Goal: Use online tool/utility: Utilize a website feature to perform a specific function

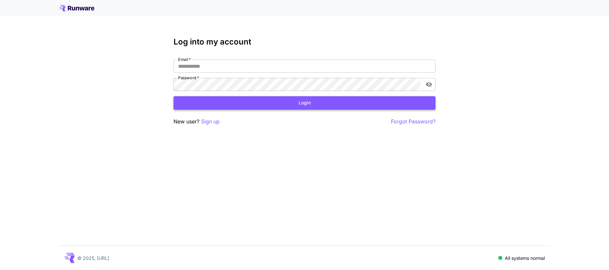
type input "**********"
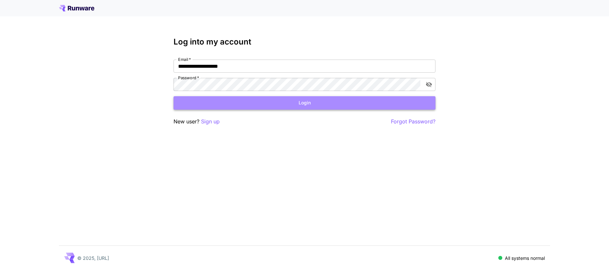
click at [236, 105] on button "Login" at bounding box center [305, 102] width 262 height 13
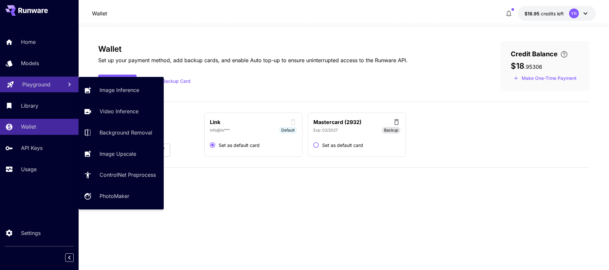
click at [60, 91] on link "Playground" at bounding box center [39, 85] width 79 height 16
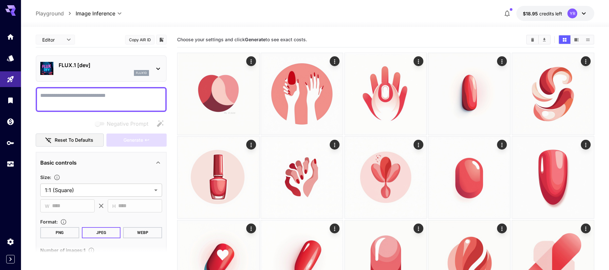
click at [100, 66] on p "FLUX.1 [dev]" at bounding box center [104, 65] width 90 height 8
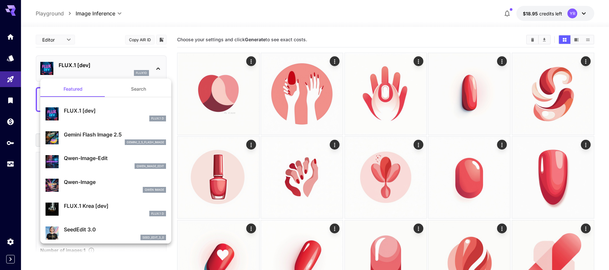
click at [16, 164] on div at bounding box center [304, 135] width 609 height 270
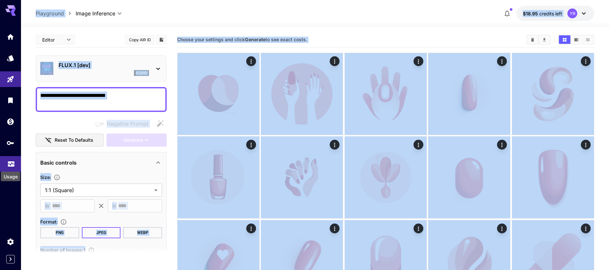
click at [12, 165] on icon "Usage" at bounding box center [11, 162] width 7 height 3
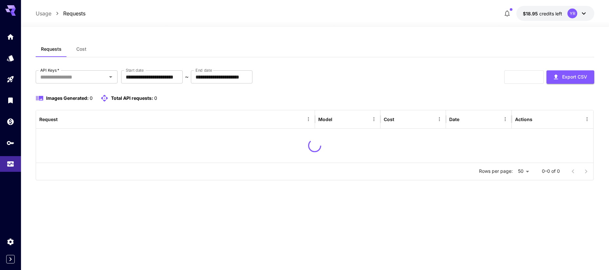
click at [220, 95] on div "Images Generated: 0 Total API requests: 0" at bounding box center [315, 98] width 559 height 8
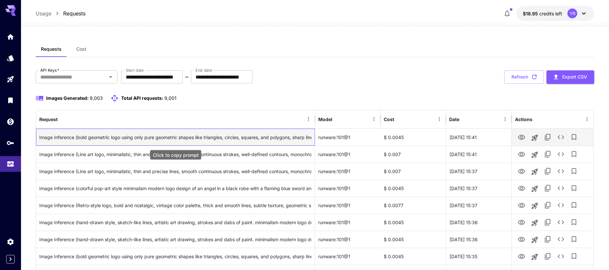
click at [212, 136] on div "Image Inference (bold geometric logo using only pure geometric shapes like tria…" at bounding box center [175, 137] width 273 height 17
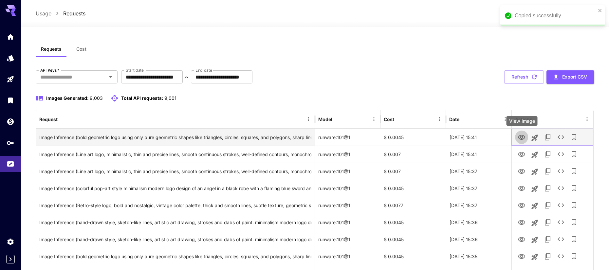
click at [519, 139] on icon "View Image" at bounding box center [521, 137] width 7 height 5
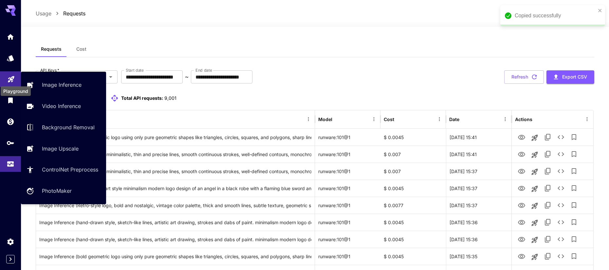
click at [12, 79] on icon "Playground" at bounding box center [11, 77] width 6 height 6
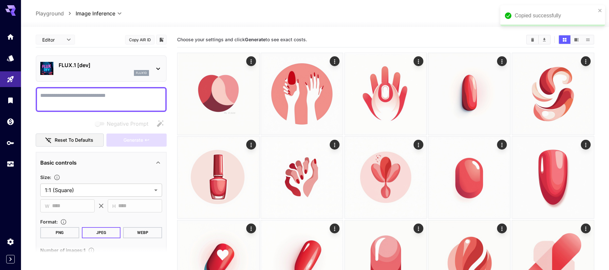
click at [106, 67] on p "FLUX.1 [dev]" at bounding box center [104, 65] width 90 height 8
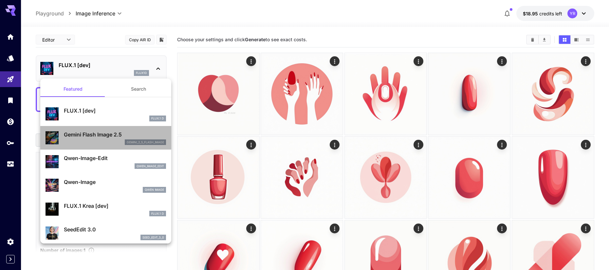
click at [104, 139] on div "Gemini Flash Image 2.5 gemini_2_5_flash_image" at bounding box center [115, 138] width 102 height 15
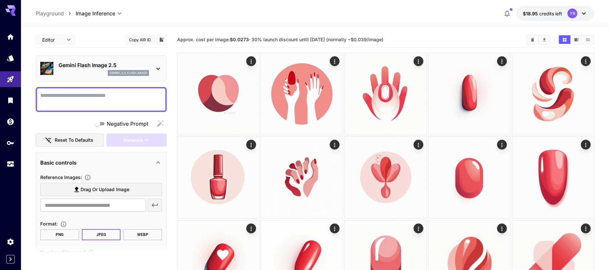
click at [89, 103] on textarea "Negative Prompt" at bounding box center [101, 100] width 122 height 16
paste textarea "**********"
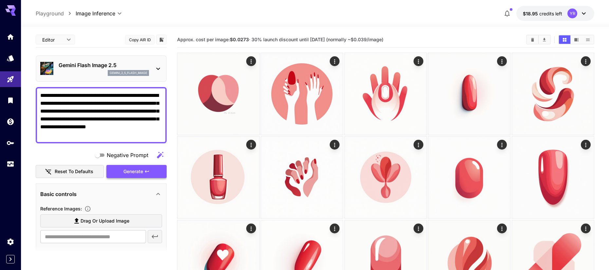
type textarea "**********"
click at [129, 168] on span "Generate" at bounding box center [133, 172] width 20 height 8
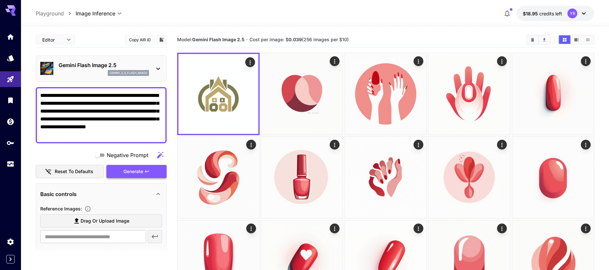
click at [139, 169] on span "Generate" at bounding box center [133, 172] width 20 height 8
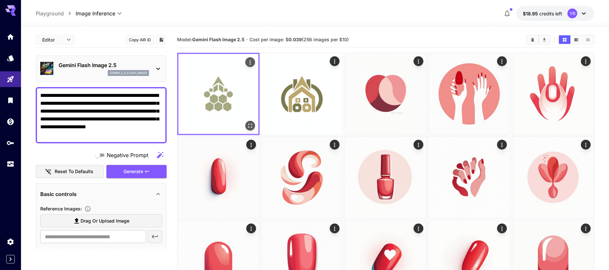
click at [210, 78] on img at bounding box center [219, 94] width 80 height 80
click at [251, 127] on icon "Open in fullscreen" at bounding box center [250, 126] width 4 height 4
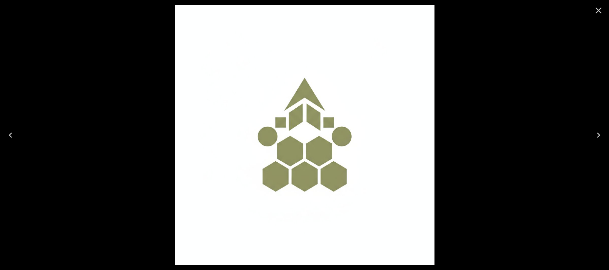
click at [599, 9] on icon "Close" at bounding box center [599, 10] width 10 height 10
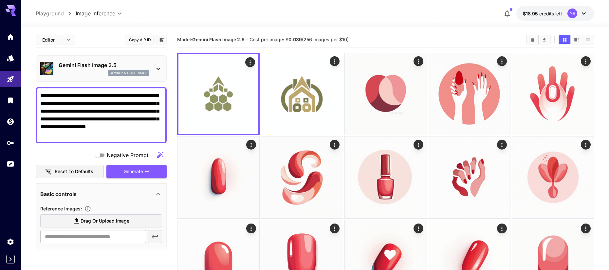
click at [89, 70] on div "gemini_2_5_flash_image" at bounding box center [104, 73] width 90 height 6
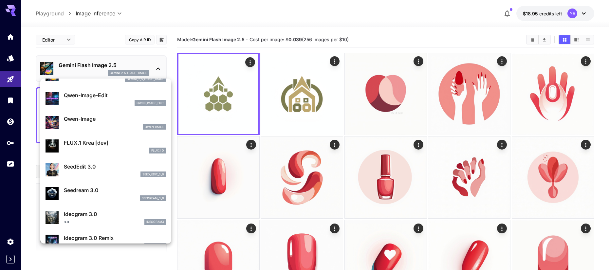
scroll to position [68, 0]
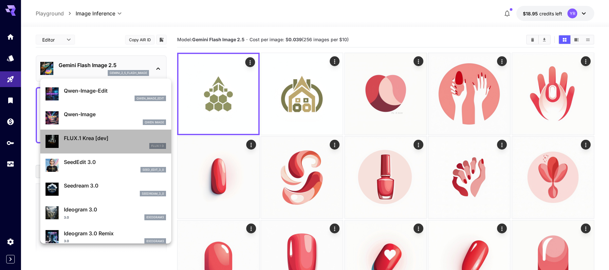
click at [104, 149] on div "FLUX.1 Krea [dev] FLUX.1 D" at bounding box center [106, 142] width 121 height 20
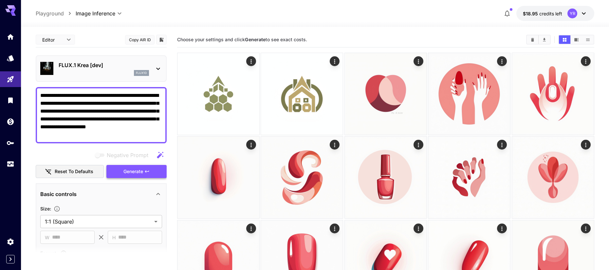
click at [131, 173] on span "Generate" at bounding box center [133, 172] width 20 height 8
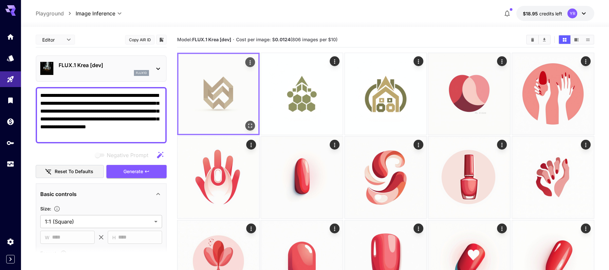
click at [218, 91] on img at bounding box center [219, 94] width 80 height 80
click at [249, 125] on icon "Open in fullscreen" at bounding box center [250, 126] width 7 height 7
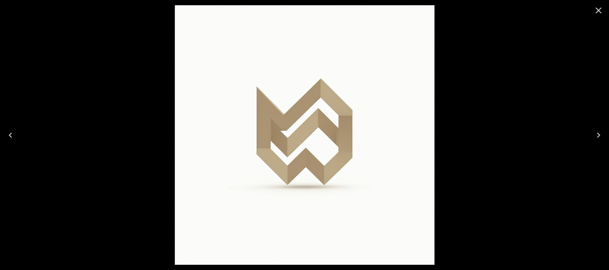
drag, startPoint x: 599, startPoint y: 11, endPoint x: 558, endPoint y: 21, distance: 42.9
click at [599, 11] on icon "Close" at bounding box center [599, 11] width 6 height 6
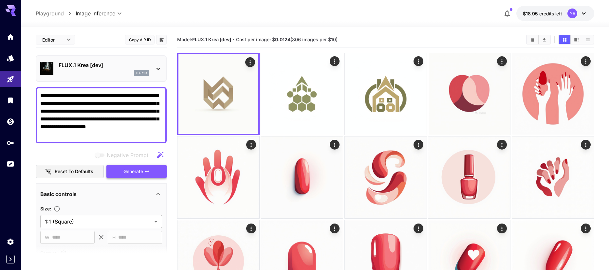
click at [147, 172] on icon "button" at bounding box center [146, 171] width 5 height 5
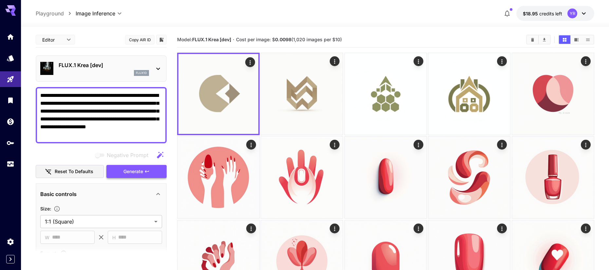
click at [139, 174] on span "Generate" at bounding box center [133, 172] width 20 height 8
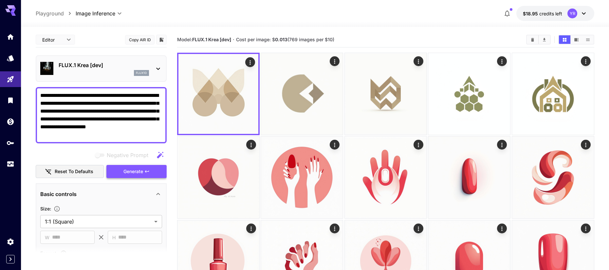
click at [146, 171] on icon "button" at bounding box center [146, 171] width 5 height 5
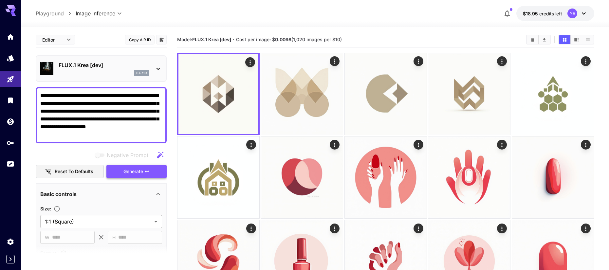
click at [131, 171] on span "Generate" at bounding box center [133, 172] width 20 height 8
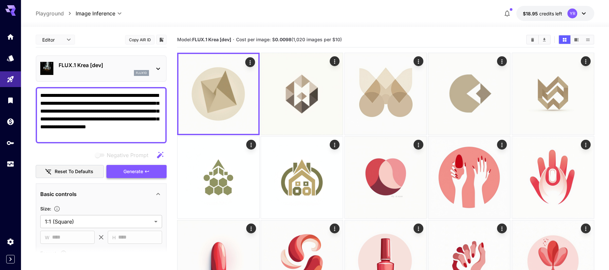
click at [130, 170] on span "Generate" at bounding box center [133, 172] width 20 height 8
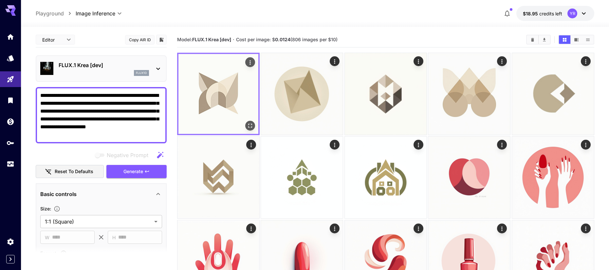
click at [221, 110] on img at bounding box center [219, 94] width 80 height 80
click at [248, 125] on icon "Open in fullscreen" at bounding box center [250, 126] width 4 height 4
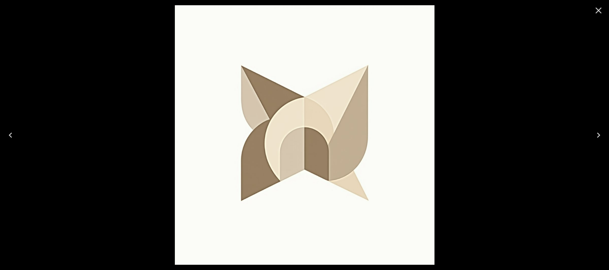
click at [602, 9] on icon "Close" at bounding box center [599, 10] width 10 height 10
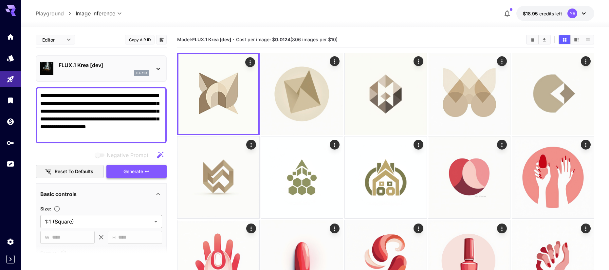
click at [144, 176] on button "Generate" at bounding box center [136, 171] width 60 height 13
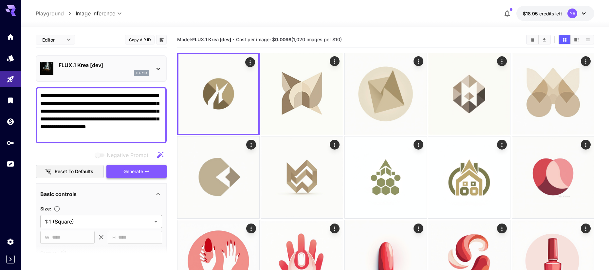
click at [141, 172] on span "Generate" at bounding box center [133, 172] width 20 height 8
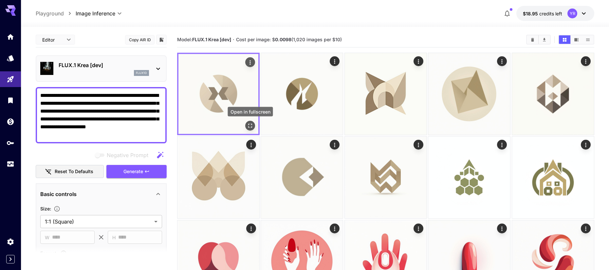
click at [252, 127] on icon "Open in fullscreen" at bounding box center [250, 126] width 7 height 7
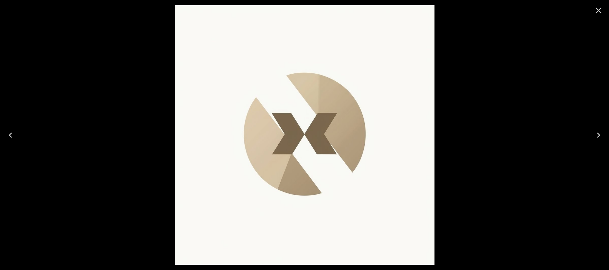
click at [596, 7] on icon "Close" at bounding box center [599, 10] width 10 height 10
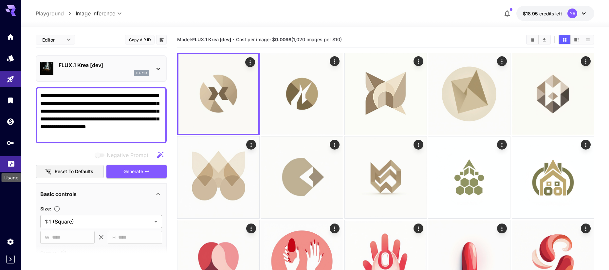
click at [15, 166] on icon "Usage" at bounding box center [11, 162] width 8 height 8
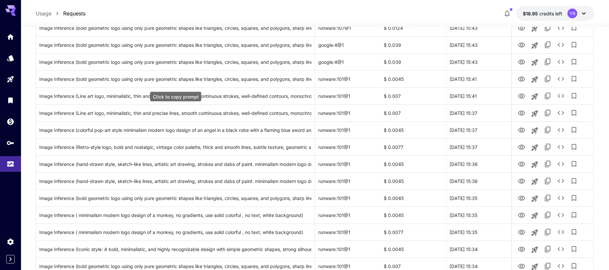
scroll to position [232, 0]
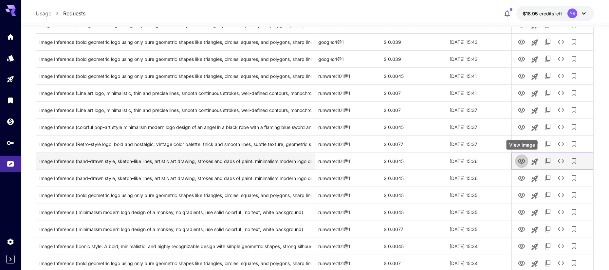
click at [521, 160] on icon "View Image" at bounding box center [521, 161] width 7 height 5
click at [243, 167] on div "Image Inference (hand-drawn style, sketch-like lines, artistic art drawing, str…" at bounding box center [175, 161] width 273 height 17
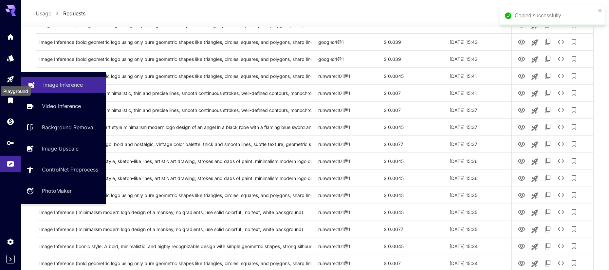
drag, startPoint x: 12, startPoint y: 76, endPoint x: 53, endPoint y: 85, distance: 42.1
click at [12, 76] on icon "Playground" at bounding box center [10, 77] width 6 height 6
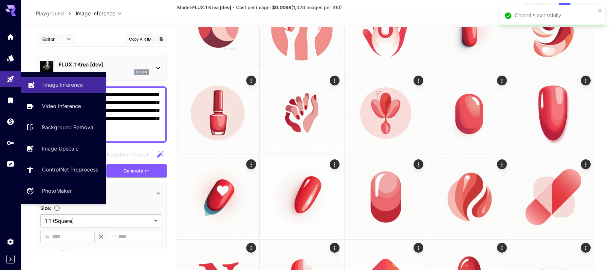
click at [55, 85] on p "Image Inference" at bounding box center [63, 85] width 40 height 8
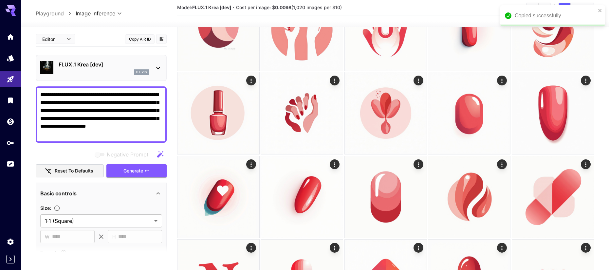
click at [85, 104] on textarea "**********" at bounding box center [101, 114] width 122 height 47
paste textarea
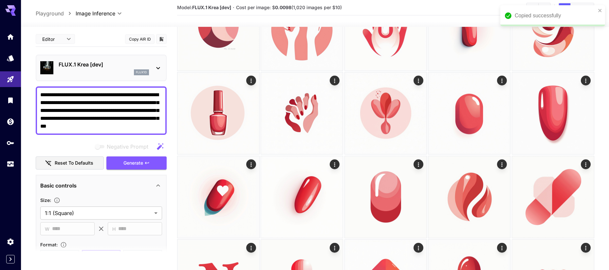
type textarea "**********"
click at [133, 155] on div "Negative Prompt Reset to defaults Generate" at bounding box center [101, 155] width 131 height 30
click at [137, 161] on span "Generate" at bounding box center [133, 163] width 20 height 8
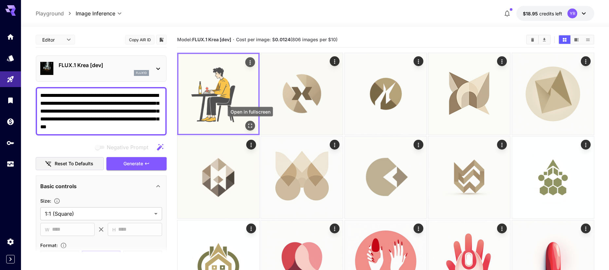
click at [253, 125] on icon "Open in fullscreen" at bounding box center [250, 126] width 7 height 7
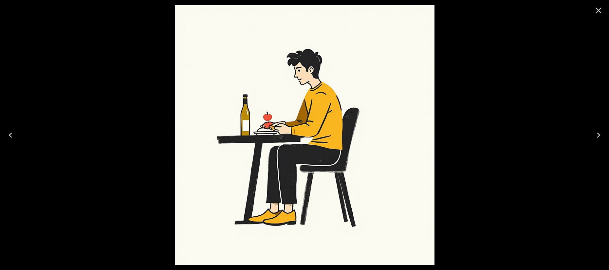
drag, startPoint x: 601, startPoint y: 11, endPoint x: 575, endPoint y: 21, distance: 28.2
click at [601, 11] on icon "Close" at bounding box center [599, 10] width 10 height 10
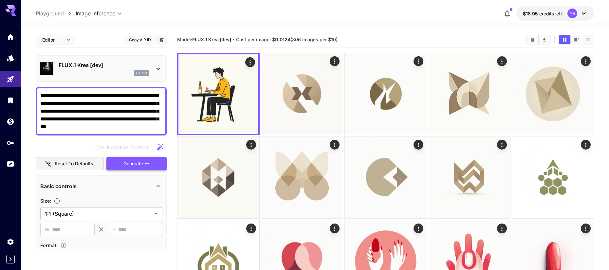
click at [129, 162] on span "Generate" at bounding box center [133, 164] width 20 height 8
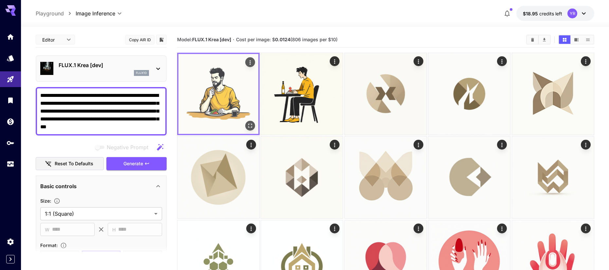
click at [251, 123] on icon "Open in fullscreen" at bounding box center [250, 126] width 7 height 7
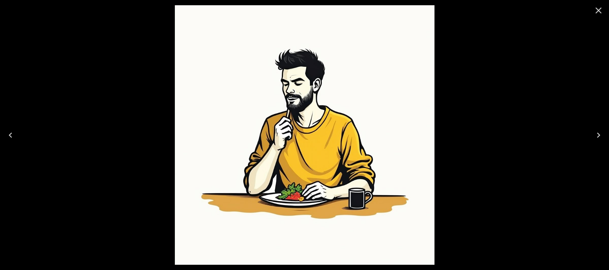
click at [600, 11] on icon "Close" at bounding box center [599, 11] width 6 height 6
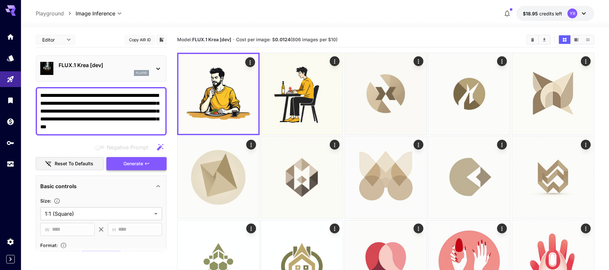
click at [155, 163] on button "Generate" at bounding box center [136, 163] width 60 height 13
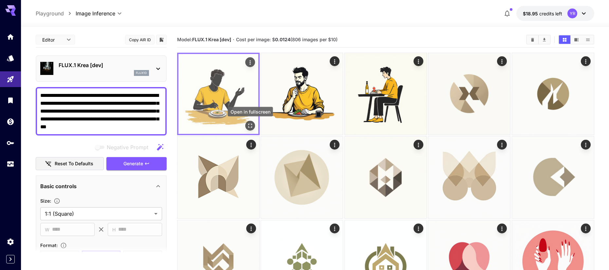
click at [254, 125] on button "Open in fullscreen" at bounding box center [250, 126] width 10 height 10
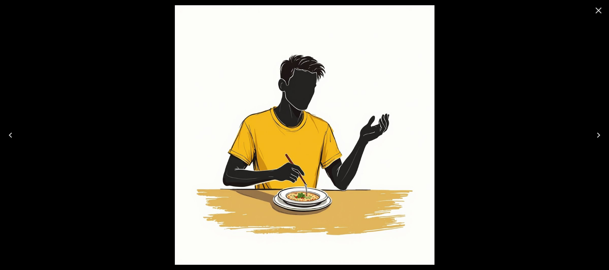
click at [603, 11] on icon "Close" at bounding box center [599, 10] width 10 height 10
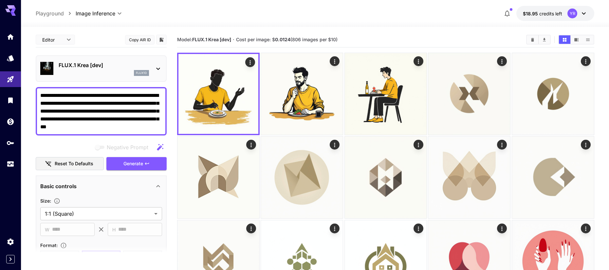
click at [105, 76] on div "flux1d" at bounding box center [104, 73] width 90 height 6
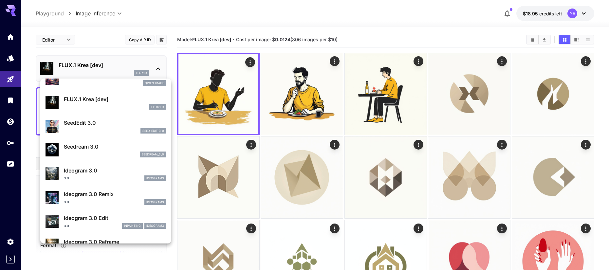
scroll to position [108, 0]
click at [106, 152] on div "seedream_3_0" at bounding box center [115, 154] width 102 height 6
type input "***"
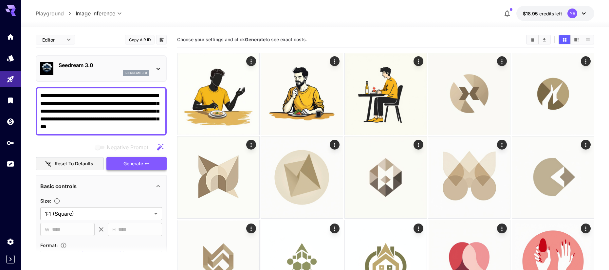
click at [130, 165] on span "Generate" at bounding box center [133, 164] width 20 height 8
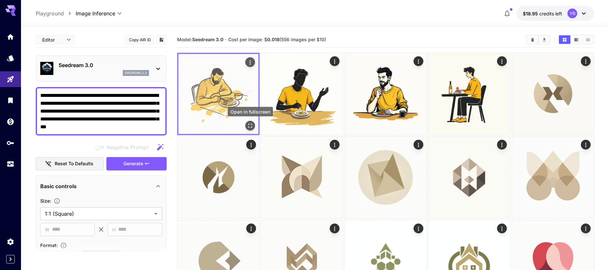
click at [249, 126] on icon "Open in fullscreen" at bounding box center [250, 126] width 4 height 4
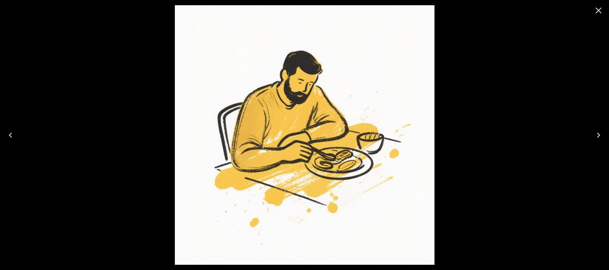
click at [601, 9] on icon "Close" at bounding box center [599, 10] width 10 height 10
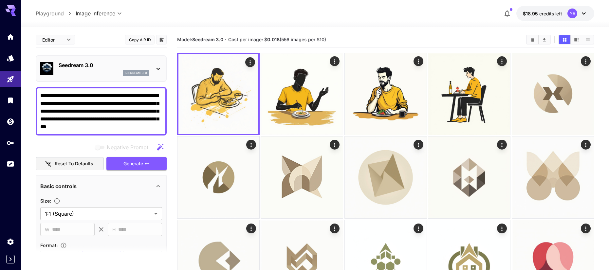
drag, startPoint x: 152, startPoint y: 163, endPoint x: 152, endPoint y: 144, distance: 19.3
click at [152, 163] on button "Generate" at bounding box center [136, 163] width 60 height 13
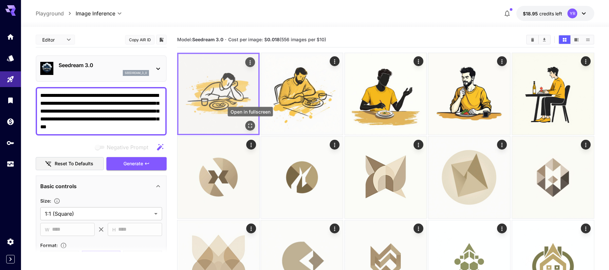
click at [251, 127] on icon "Open in fullscreen" at bounding box center [250, 126] width 7 height 7
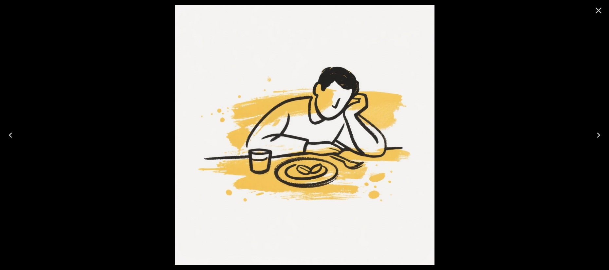
drag, startPoint x: 600, startPoint y: 9, endPoint x: 596, endPoint y: 11, distance: 5.3
click at [600, 9] on icon "Close" at bounding box center [599, 11] width 6 height 6
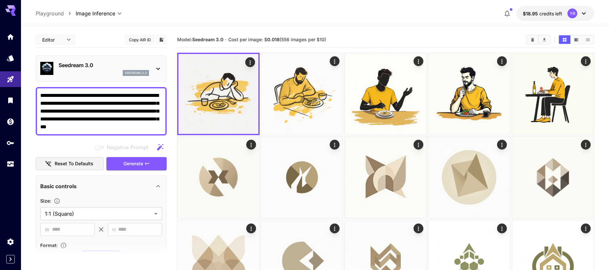
drag, startPoint x: 159, startPoint y: 164, endPoint x: 149, endPoint y: 143, distance: 23.0
click at [159, 164] on button "Generate" at bounding box center [136, 163] width 60 height 13
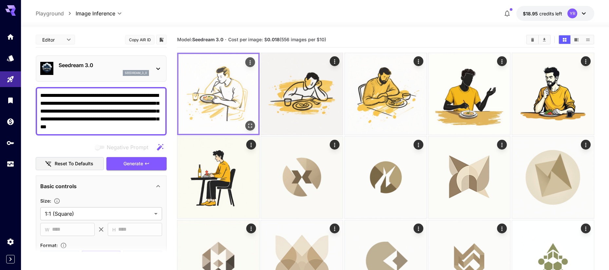
click at [251, 125] on icon "Open in fullscreen" at bounding box center [250, 126] width 7 height 7
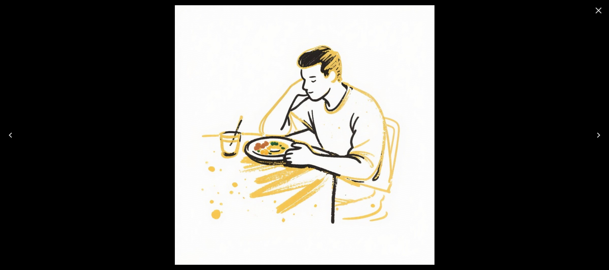
click at [599, 11] on icon "Close" at bounding box center [599, 10] width 10 height 10
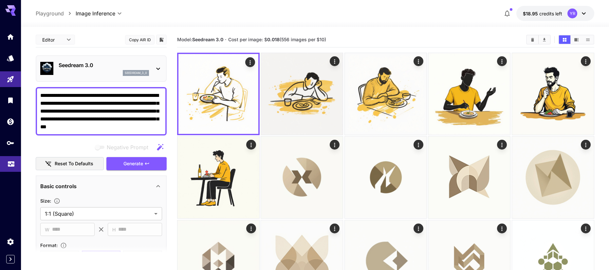
click at [17, 168] on link at bounding box center [10, 164] width 21 height 16
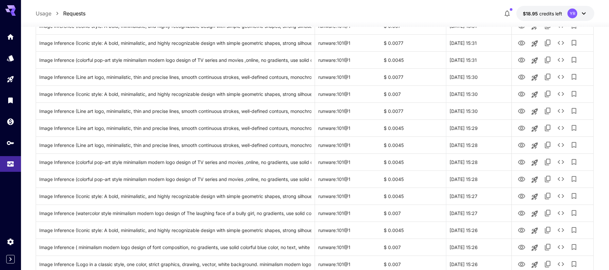
scroll to position [747, 0]
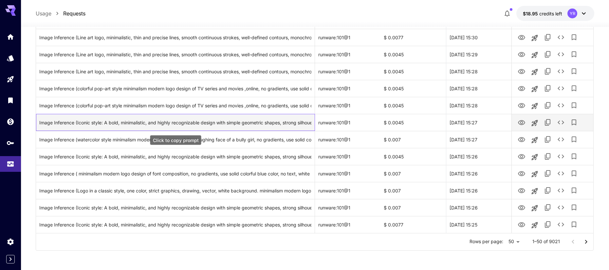
click at [181, 124] on div "Image Inference (Iconic style: A bold, minimalistic, and highly recognizable de…" at bounding box center [175, 122] width 273 height 17
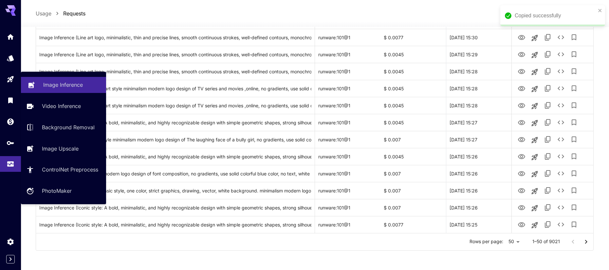
click at [12, 85] on link at bounding box center [10, 79] width 21 height 16
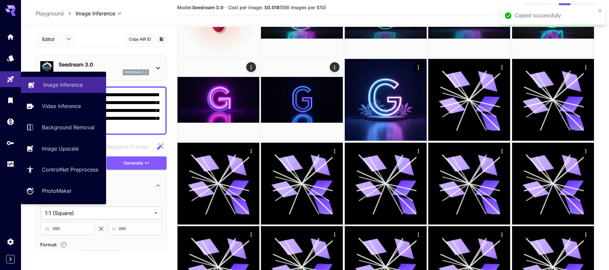
click at [45, 85] on p "Image Inference" at bounding box center [63, 85] width 40 height 8
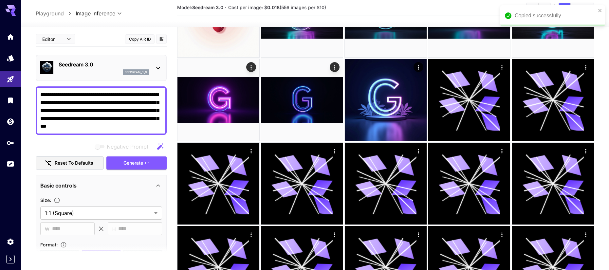
click at [126, 106] on textarea "**********" at bounding box center [101, 110] width 122 height 39
paste textarea "**********"
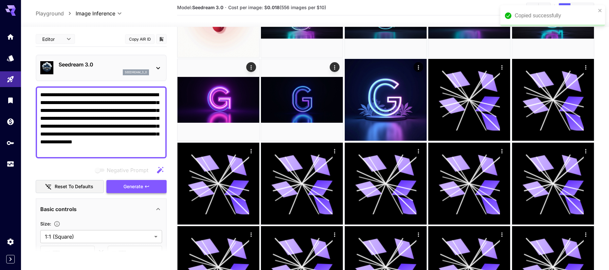
type textarea "**********"
click at [140, 185] on span "Generate" at bounding box center [133, 187] width 20 height 8
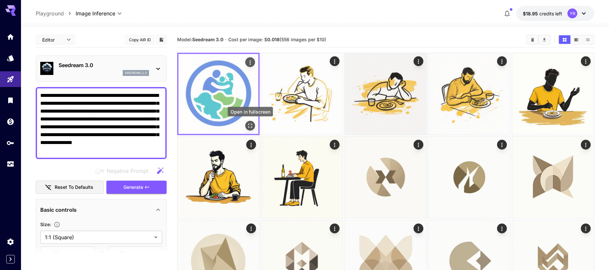
click at [253, 127] on icon "Open in fullscreen" at bounding box center [250, 126] width 7 height 7
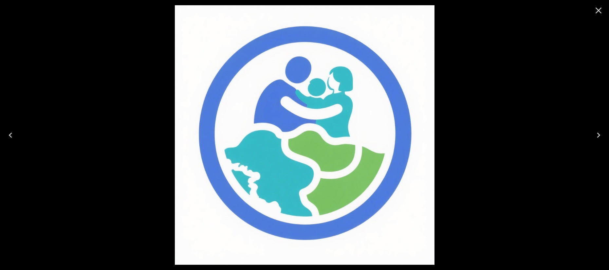
drag, startPoint x: 597, startPoint y: 12, endPoint x: 568, endPoint y: 23, distance: 30.8
click at [597, 12] on icon "Close" at bounding box center [599, 11] width 6 height 6
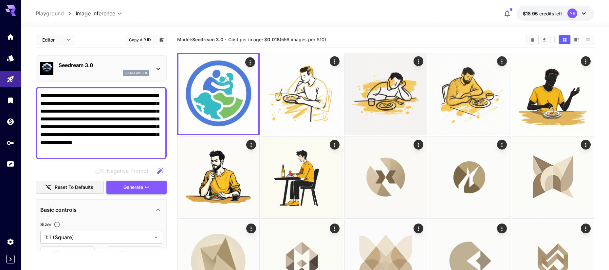
click at [151, 185] on button "Generate" at bounding box center [136, 187] width 60 height 13
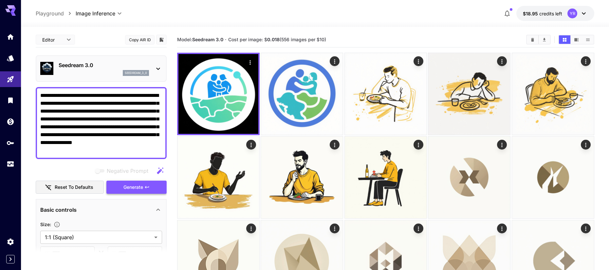
click at [139, 187] on span "Generate" at bounding box center [133, 187] width 20 height 8
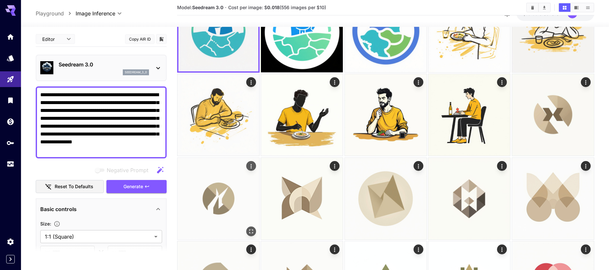
scroll to position [64, 0]
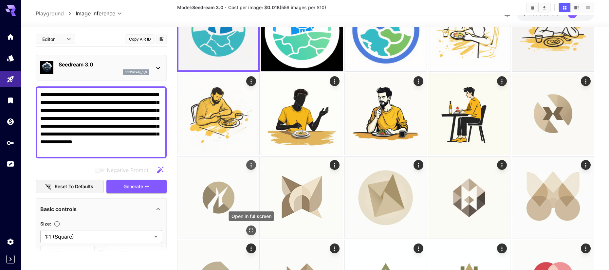
click at [252, 230] on icon "Open in fullscreen" at bounding box center [251, 230] width 7 height 7
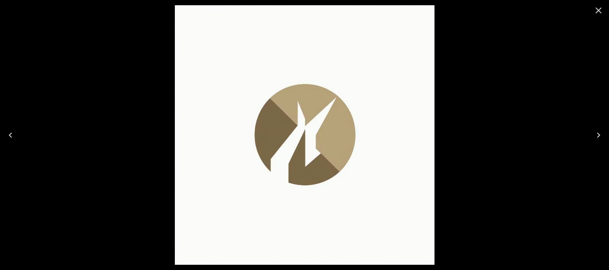
click at [594, 11] on icon "Close" at bounding box center [599, 10] width 10 height 10
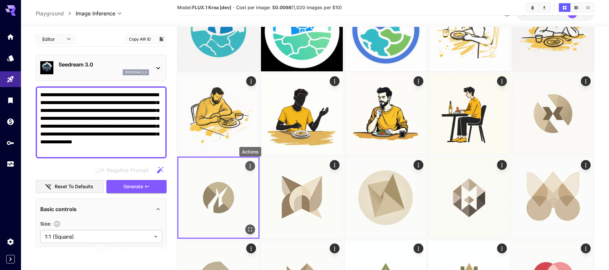
click at [249, 164] on icon "Actions" at bounding box center [250, 166] width 7 height 7
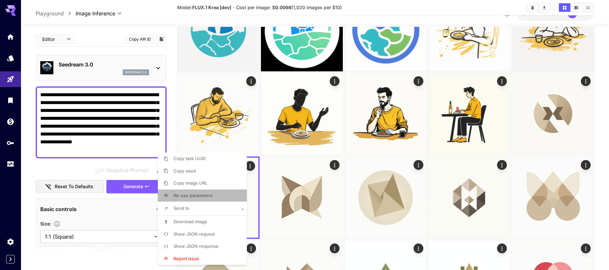
click at [209, 193] on p "Re-use parameters" at bounding box center [193, 196] width 39 height 7
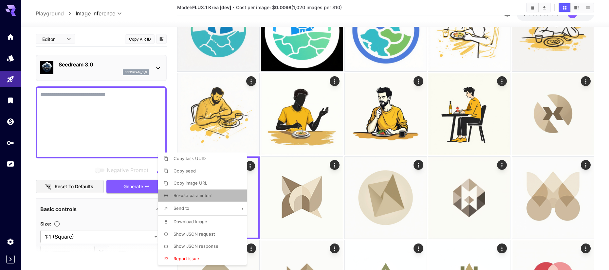
type textarea "**********"
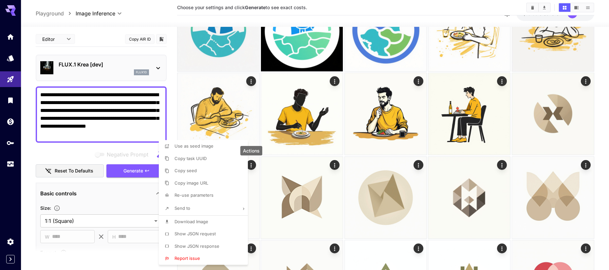
click at [92, 71] on div at bounding box center [304, 135] width 609 height 270
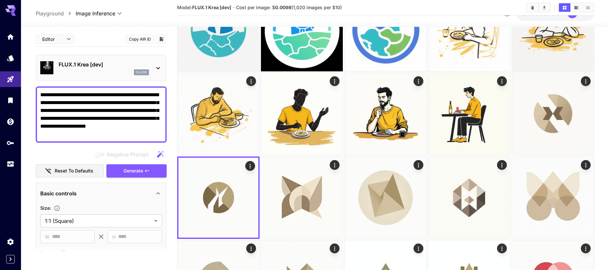
click at [94, 72] on div "flux1d" at bounding box center [104, 72] width 90 height 6
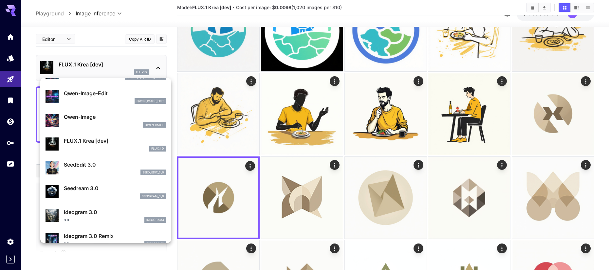
scroll to position [105, 0]
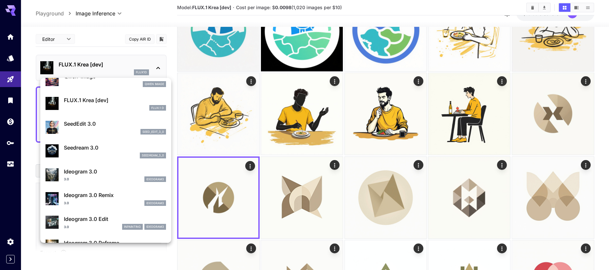
click at [97, 154] on div "seedream_3_0" at bounding box center [115, 156] width 102 height 6
type input "***"
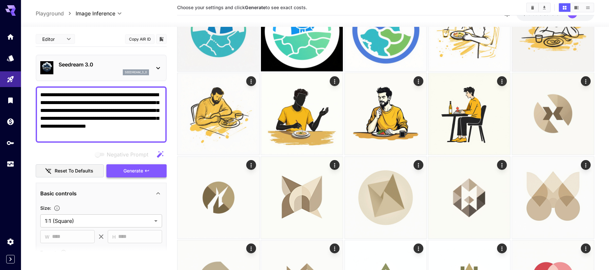
click at [127, 171] on span "Generate" at bounding box center [133, 171] width 20 height 8
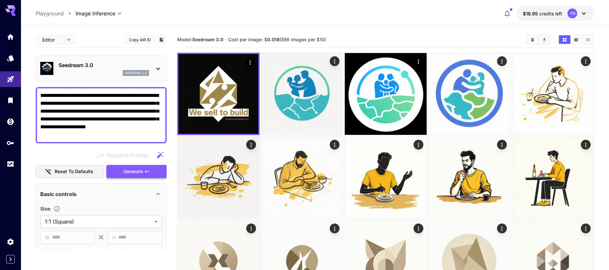
click at [140, 171] on span "Generate" at bounding box center [133, 172] width 20 height 8
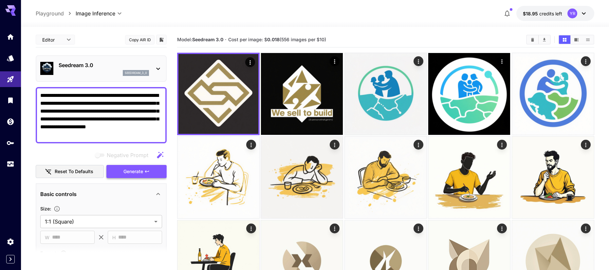
click at [140, 171] on span "Generate" at bounding box center [133, 172] width 20 height 8
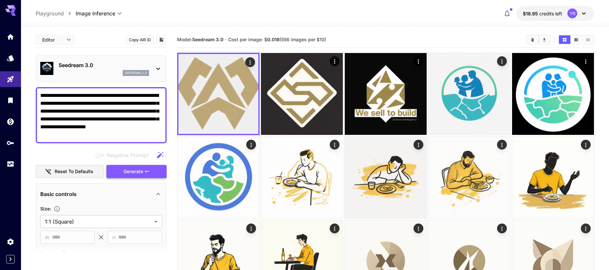
click at [140, 171] on span "Generate" at bounding box center [133, 172] width 20 height 8
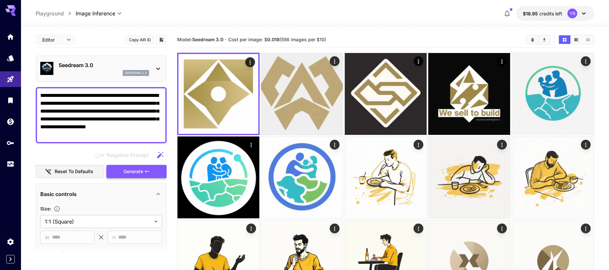
click at [140, 171] on span "Generate" at bounding box center [133, 172] width 20 height 8
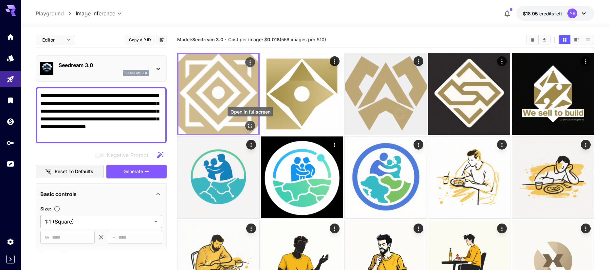
click at [250, 127] on icon "Open in fullscreen" at bounding box center [250, 126] width 7 height 7
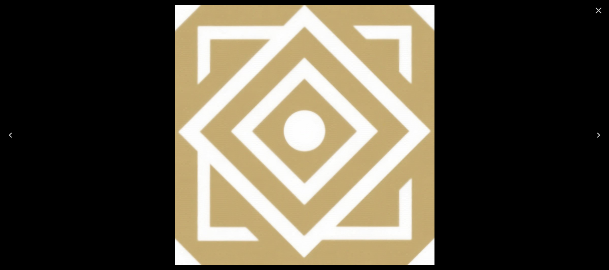
click at [598, 11] on icon "Close" at bounding box center [599, 10] width 10 height 10
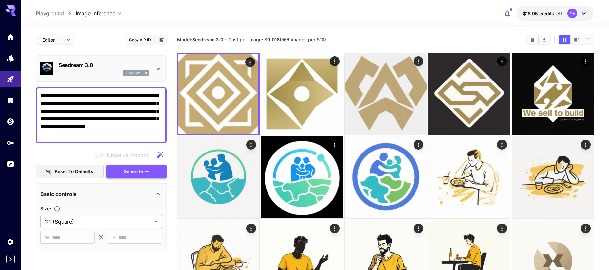
click at [153, 172] on button "Generate" at bounding box center [136, 171] width 60 height 13
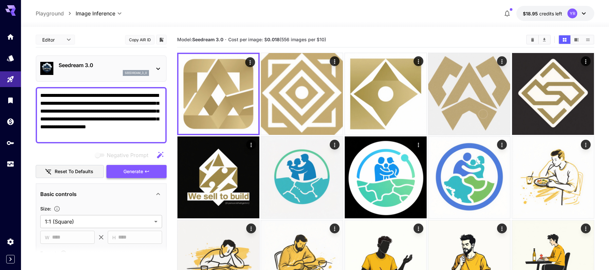
click at [144, 173] on button "Generate" at bounding box center [136, 171] width 60 height 13
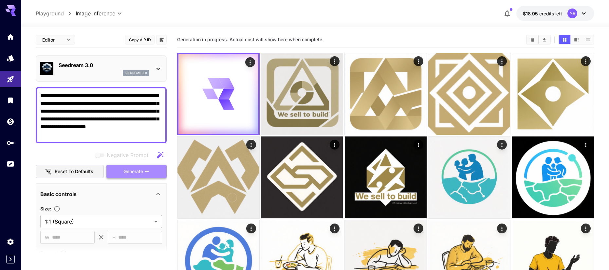
drag, startPoint x: 142, startPoint y: 170, endPoint x: 142, endPoint y: 156, distance: 13.4
click at [142, 170] on span "Generate" at bounding box center [133, 172] width 20 height 8
click at [13, 167] on div "Usage" at bounding box center [11, 174] width 21 height 15
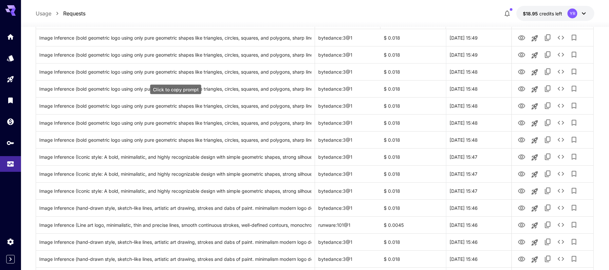
scroll to position [747, 0]
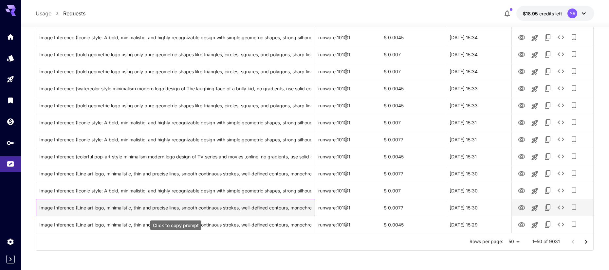
click at [200, 208] on div "Image Inference (Line art logo, minimalistic, thin and precise lines, smooth co…" at bounding box center [175, 207] width 273 height 17
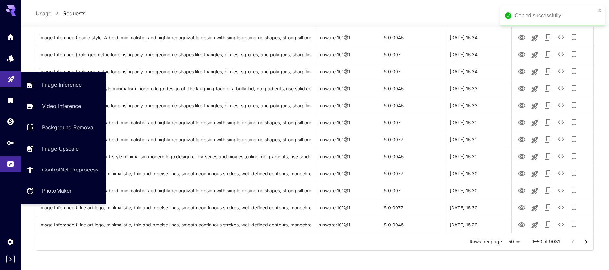
click at [11, 85] on link at bounding box center [10, 79] width 21 height 16
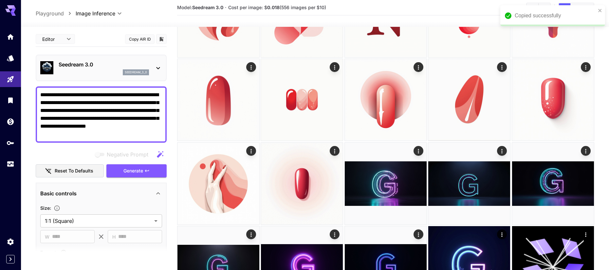
click at [105, 114] on textarea "**********" at bounding box center [101, 114] width 122 height 47
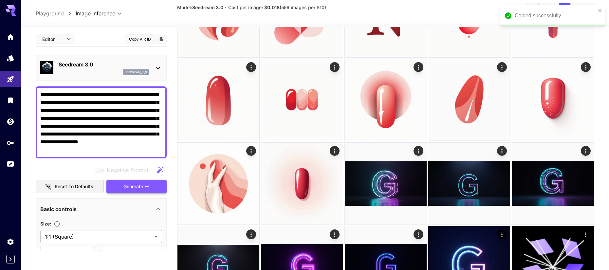
type textarea "**********"
click at [138, 187] on span "Generate" at bounding box center [133, 187] width 20 height 8
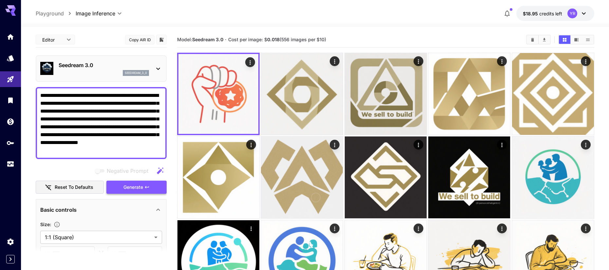
click at [134, 187] on span "Generate" at bounding box center [133, 187] width 20 height 8
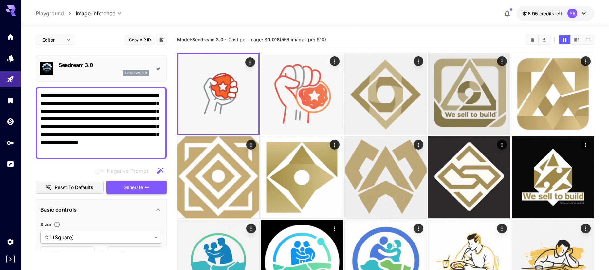
click at [143, 186] on span "Generate" at bounding box center [133, 187] width 20 height 8
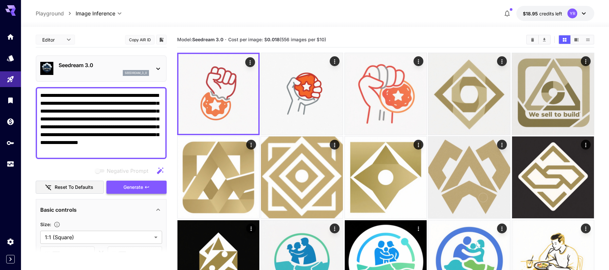
click at [143, 185] on span "Generate" at bounding box center [133, 187] width 20 height 8
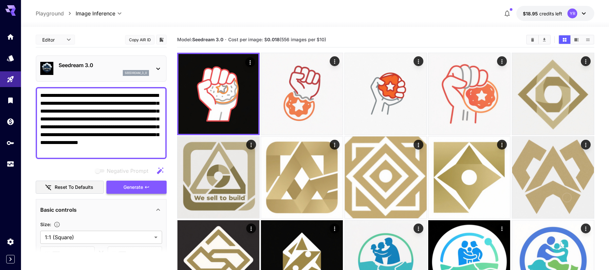
click at [142, 192] on button "Generate" at bounding box center [136, 187] width 60 height 13
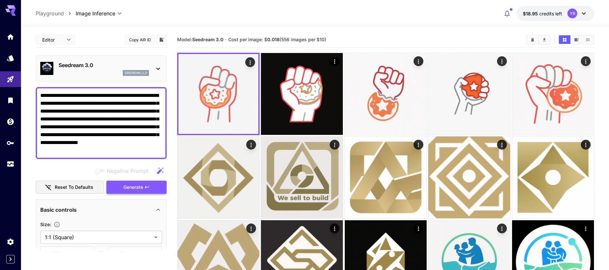
click at [142, 192] on button "Generate" at bounding box center [136, 187] width 60 height 13
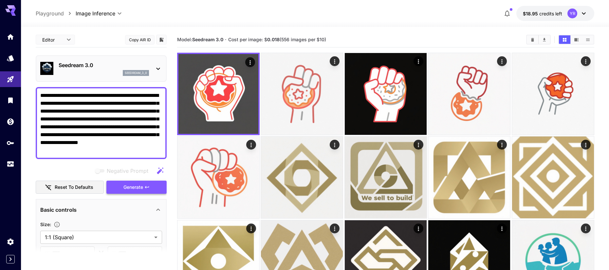
click at [142, 192] on button "Generate" at bounding box center [136, 187] width 60 height 13
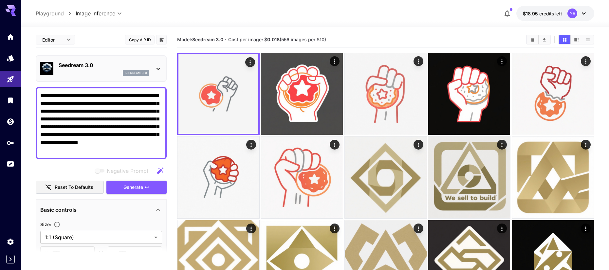
click at [96, 74] on div "seedream_3_0" at bounding box center [104, 73] width 90 height 6
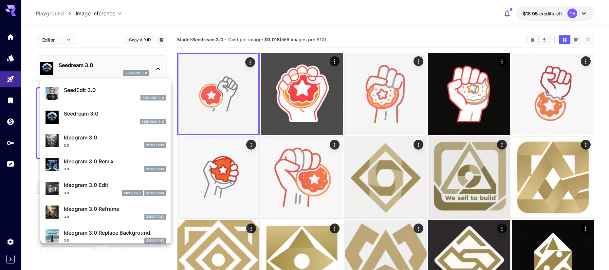
scroll to position [141, 0]
click at [109, 144] on div "3.0 ideogram3" at bounding box center [115, 145] width 102 height 6
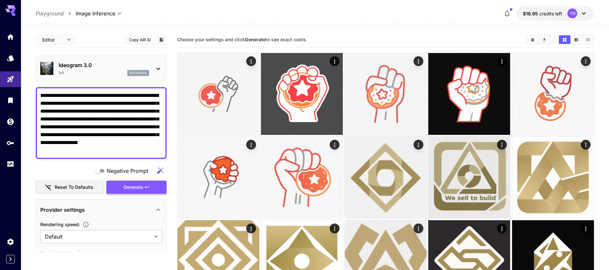
click at [141, 189] on span "Generate" at bounding box center [133, 187] width 20 height 8
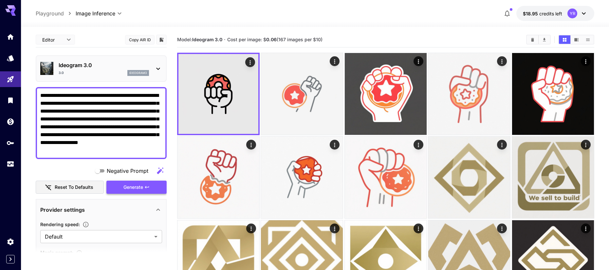
click at [138, 186] on span "Generate" at bounding box center [133, 187] width 20 height 8
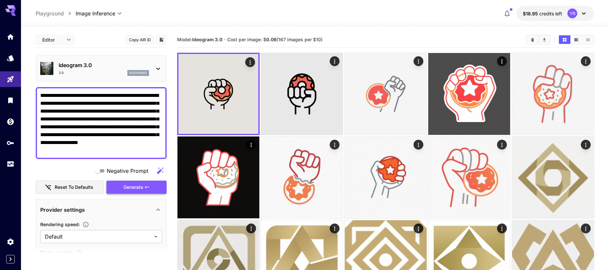
click at [140, 186] on span "Generate" at bounding box center [133, 187] width 20 height 8
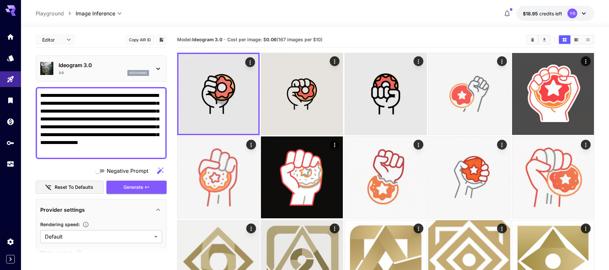
click at [100, 75] on div "3.0 ideogram3" at bounding box center [104, 73] width 90 height 6
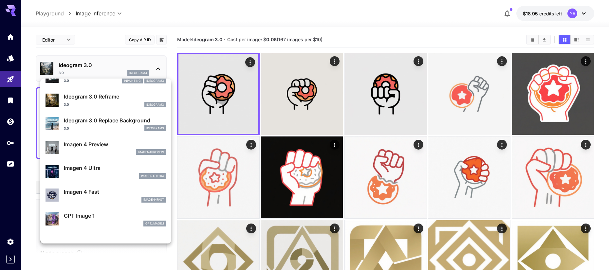
scroll to position [256, 0]
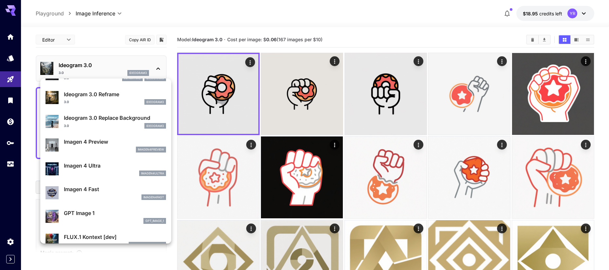
click at [105, 164] on p "Imagen 4 Ultra" at bounding box center [115, 166] width 102 height 8
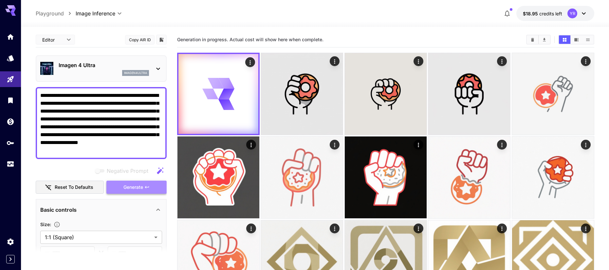
click at [131, 187] on span "Generate" at bounding box center [133, 187] width 20 height 8
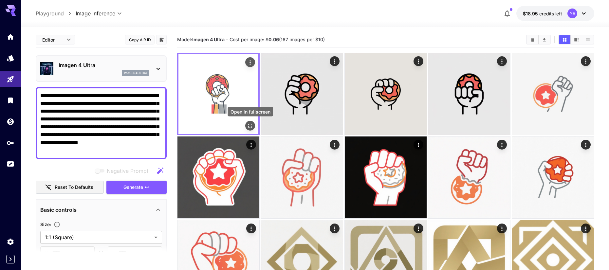
click at [253, 128] on icon "Open in fullscreen" at bounding box center [250, 126] width 7 height 7
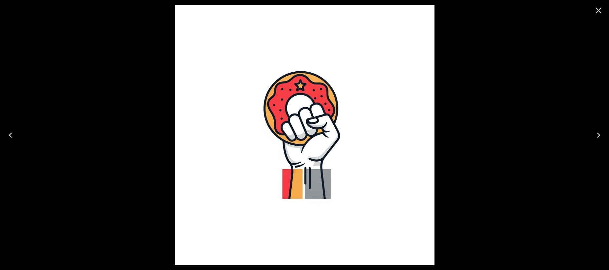
drag, startPoint x: 599, startPoint y: 12, endPoint x: 591, endPoint y: 15, distance: 8.4
click at [599, 12] on icon "Close" at bounding box center [599, 10] width 10 height 10
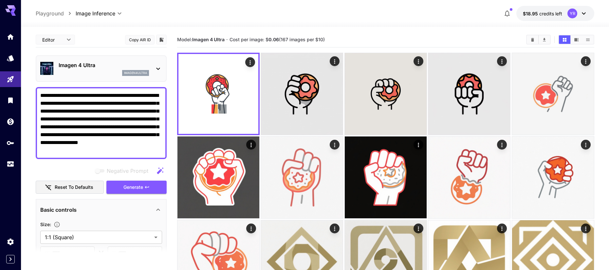
click at [97, 74] on div "imagen4ultra" at bounding box center [104, 73] width 90 height 6
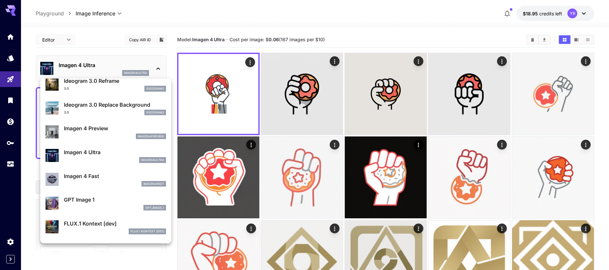
scroll to position [270, 0]
click at [98, 170] on div "Imagen 4 Fast imagen4fast" at bounding box center [106, 179] width 121 height 20
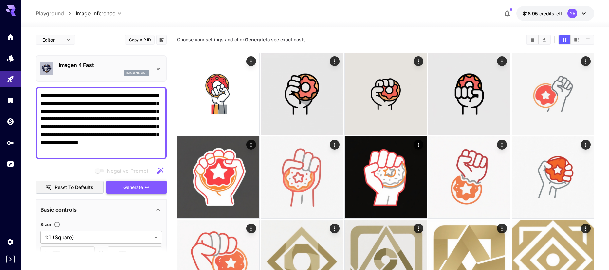
click at [141, 188] on span "Generate" at bounding box center [133, 187] width 20 height 8
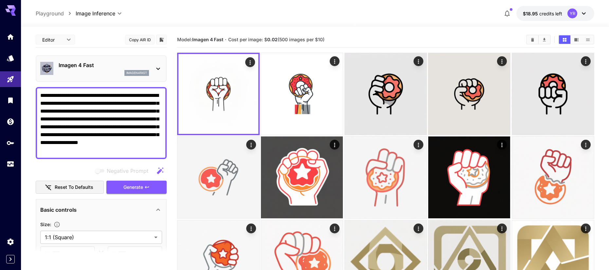
click at [100, 75] on div "imagen4fast" at bounding box center [104, 73] width 90 height 6
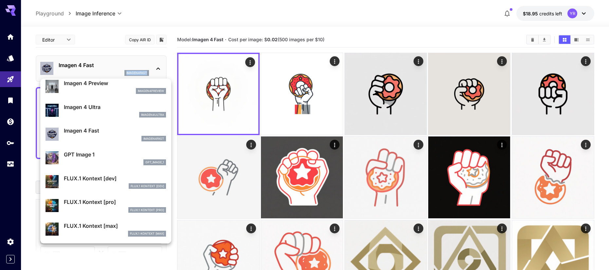
scroll to position [329, 0]
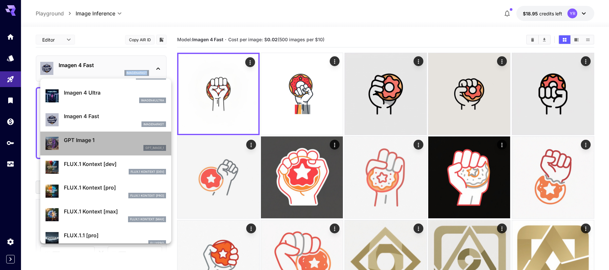
click at [103, 150] on div "gpt_image_1" at bounding box center [115, 148] width 102 height 6
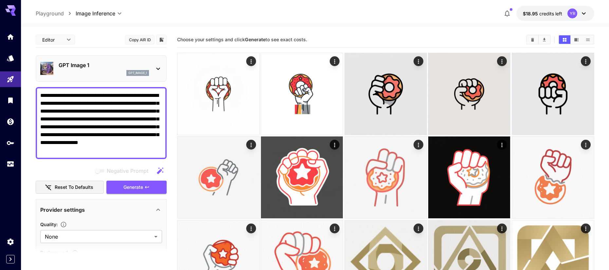
click at [134, 180] on div "Negative Prompt Reset to defaults Generate" at bounding box center [101, 179] width 131 height 30
click at [133, 186] on span "Generate" at bounding box center [133, 187] width 20 height 8
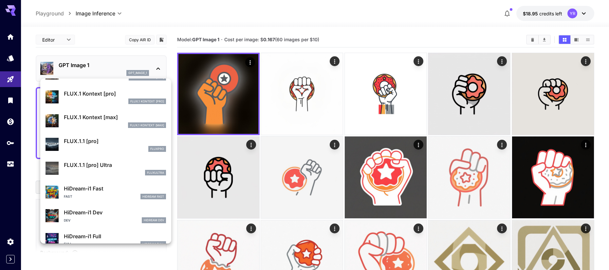
scroll to position [424, 0]
click at [112, 146] on div "fluxpro" at bounding box center [115, 149] width 102 height 6
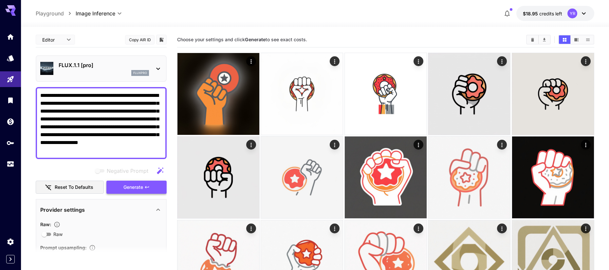
drag, startPoint x: 127, startPoint y: 184, endPoint x: 128, endPoint y: 174, distance: 10.5
click at [127, 184] on span "Generate" at bounding box center [133, 187] width 20 height 8
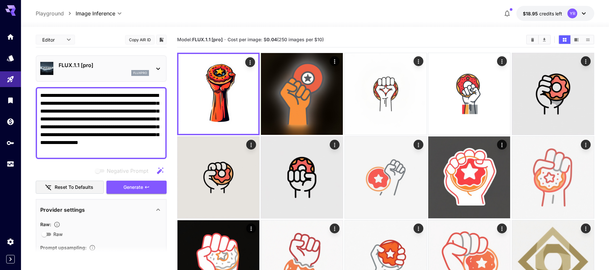
click at [111, 70] on div "fluxpro" at bounding box center [104, 73] width 90 height 6
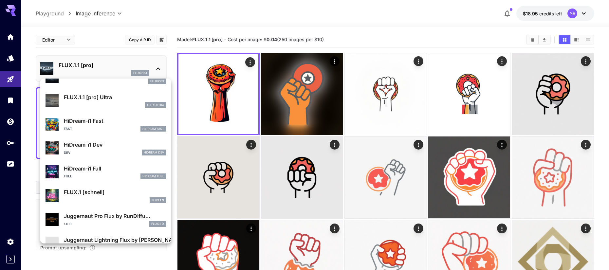
scroll to position [499, 0]
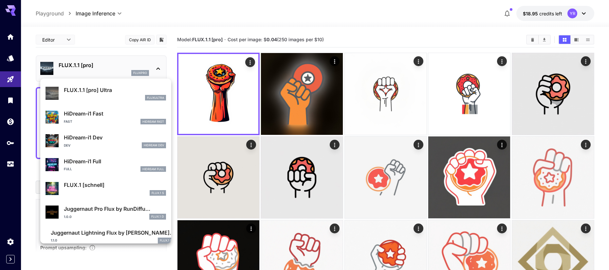
click at [109, 169] on div "Full HiDream Full" at bounding box center [115, 169] width 102 height 6
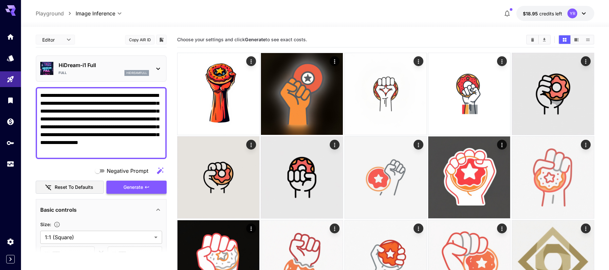
click at [131, 188] on span "Generate" at bounding box center [133, 187] width 20 height 8
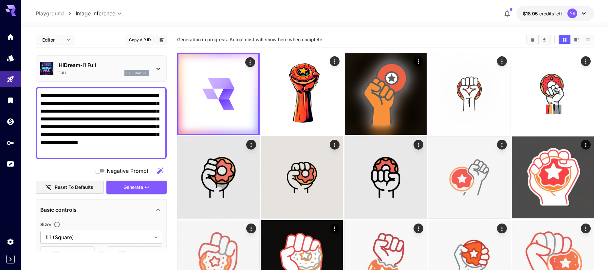
click at [103, 74] on div "Full hidreamfull" at bounding box center [104, 73] width 90 height 6
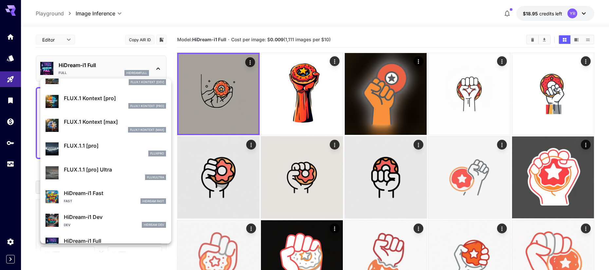
scroll to position [418, 0]
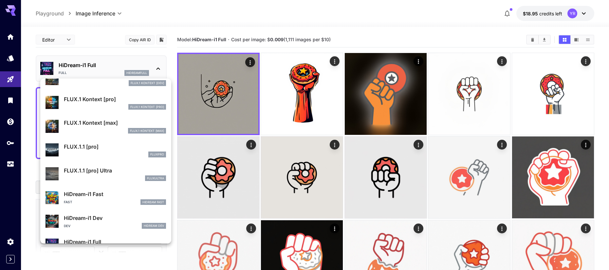
click at [106, 169] on p "FLUX.1.1 [pro] Ultra" at bounding box center [115, 171] width 102 height 8
type input "**********"
type input "****"
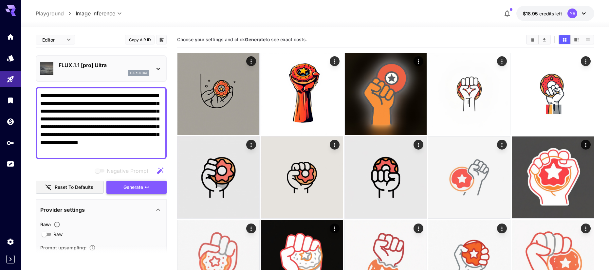
drag, startPoint x: 130, startPoint y: 185, endPoint x: 131, endPoint y: 171, distance: 13.8
click at [130, 185] on span "Generate" at bounding box center [133, 187] width 20 height 8
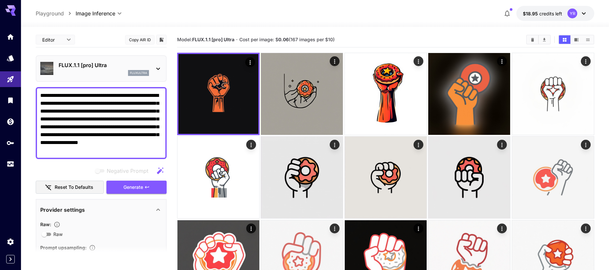
click at [108, 74] on div "fluxultra" at bounding box center [104, 73] width 90 height 6
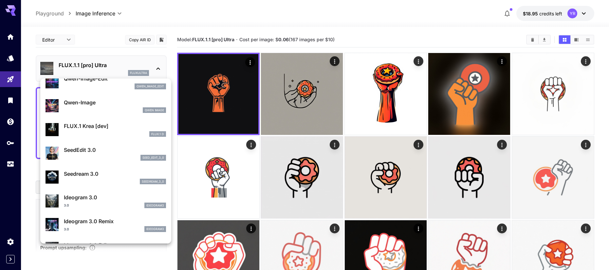
scroll to position [80, 0]
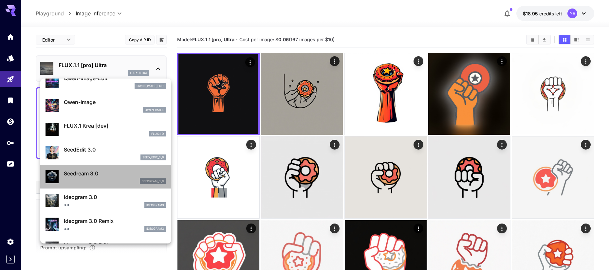
click at [103, 178] on div "Seedream 3.0 seedream_3_0" at bounding box center [115, 177] width 102 height 15
type input "**********"
type input "****"
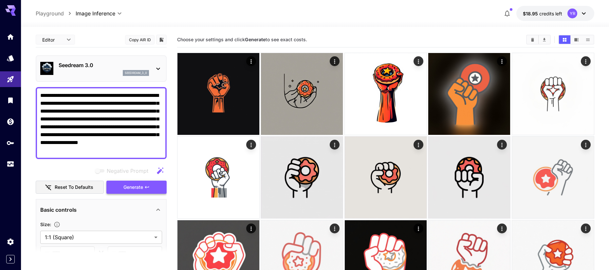
click at [122, 181] on button "Generate" at bounding box center [136, 187] width 60 height 13
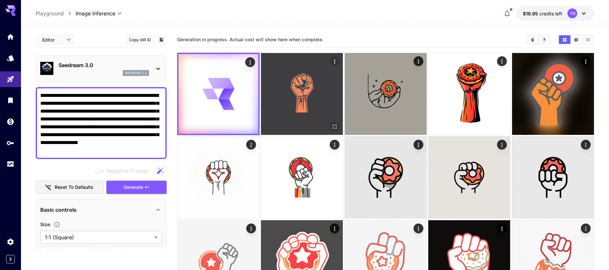
click at [290, 108] on img at bounding box center [302, 94] width 82 height 82
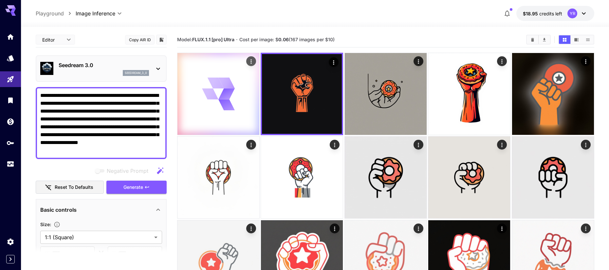
click at [247, 106] on div at bounding box center [219, 94] width 82 height 82
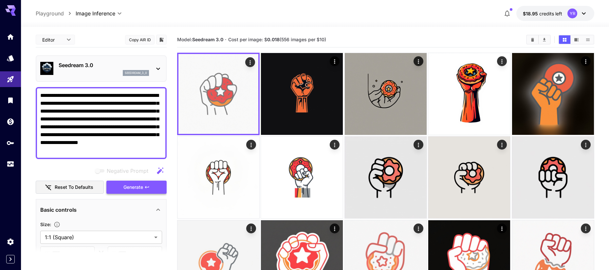
click at [147, 186] on icon "button" at bounding box center [146, 187] width 5 height 5
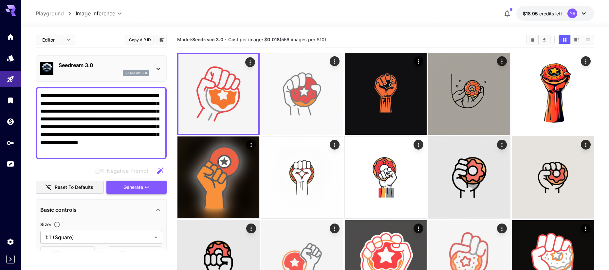
click at [153, 189] on button "Generate" at bounding box center [136, 187] width 60 height 13
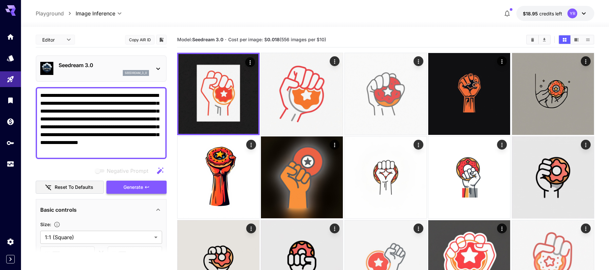
click at [153, 189] on button "Generate" at bounding box center [136, 187] width 60 height 13
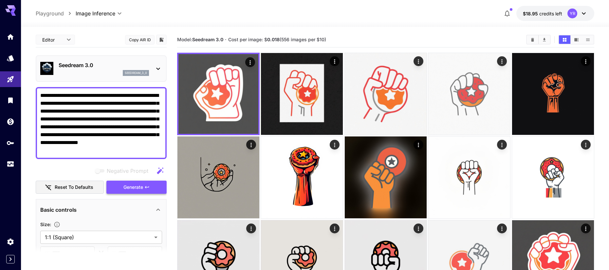
click at [149, 189] on icon "button" at bounding box center [146, 187] width 5 height 5
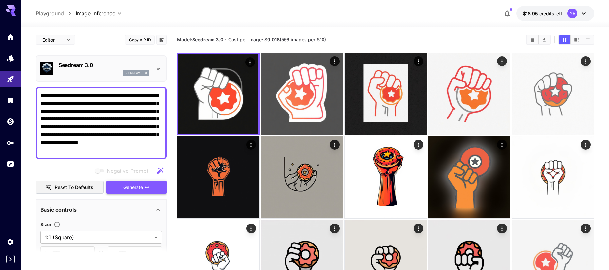
click at [152, 185] on button "Generate" at bounding box center [136, 187] width 60 height 13
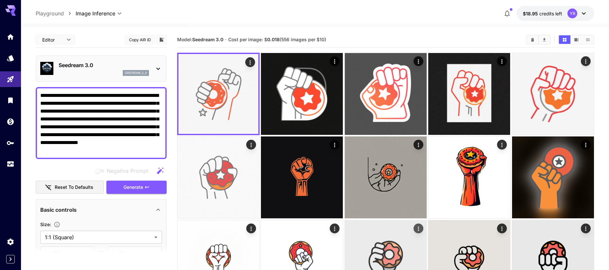
click at [388, 246] on img at bounding box center [386, 261] width 82 height 82
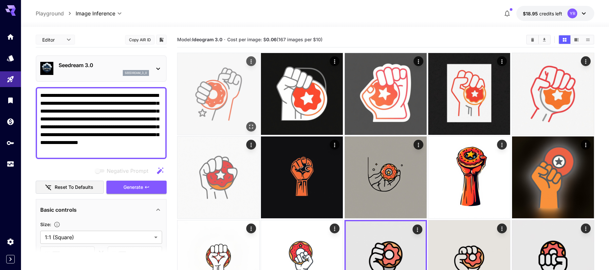
click at [238, 103] on img at bounding box center [219, 94] width 82 height 82
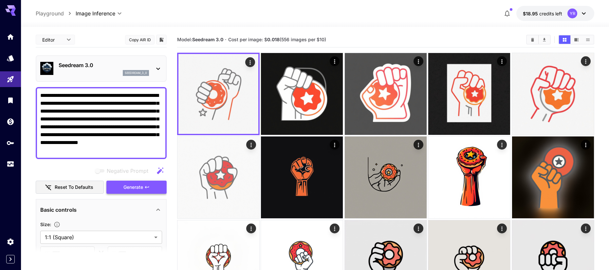
click at [131, 189] on span "Generate" at bounding box center [133, 187] width 20 height 8
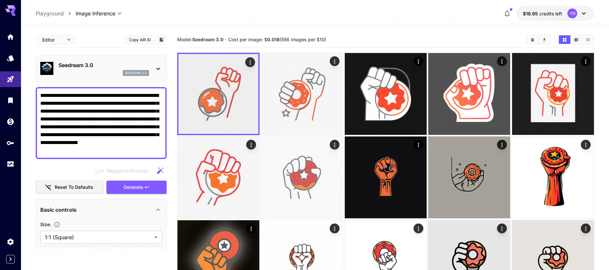
click at [100, 73] on div "seedream_3_0" at bounding box center [104, 73] width 90 height 6
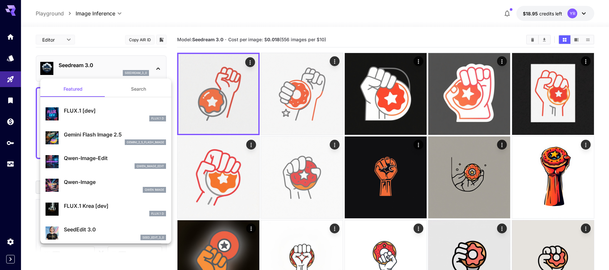
click at [99, 116] on div "FLUX.1 D" at bounding box center [115, 119] width 102 height 6
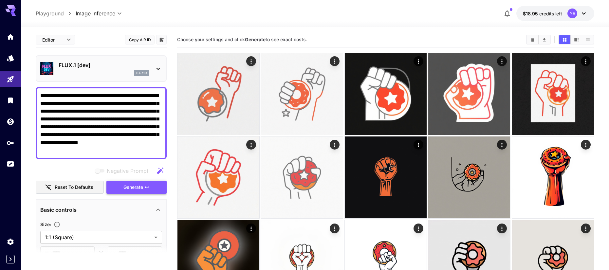
click at [134, 186] on span "Generate" at bounding box center [133, 187] width 20 height 8
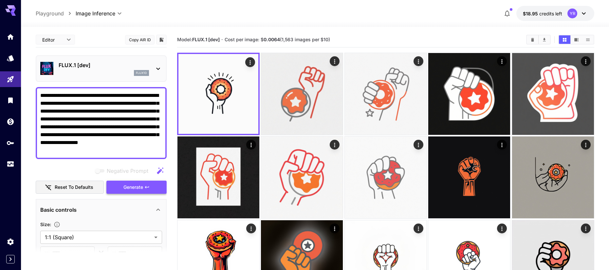
click at [138, 187] on span "Generate" at bounding box center [133, 187] width 20 height 8
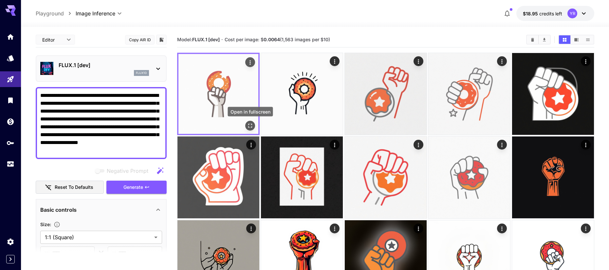
click at [248, 125] on icon "Open in fullscreen" at bounding box center [250, 126] width 7 height 7
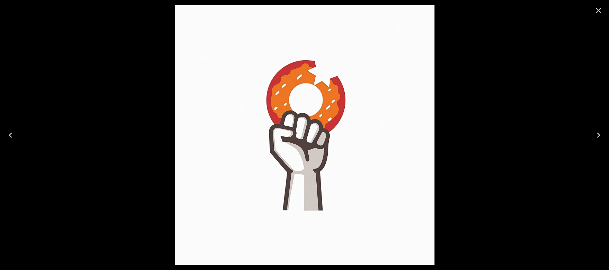
click at [601, 9] on icon "Close" at bounding box center [599, 10] width 10 height 10
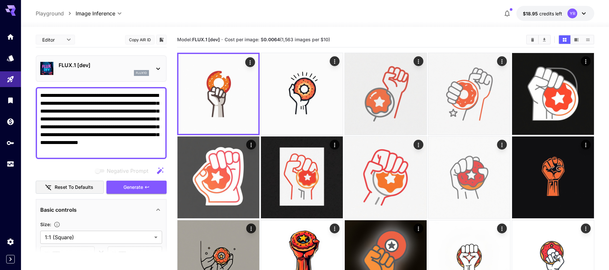
drag, startPoint x: 159, startPoint y: 184, endPoint x: 155, endPoint y: 155, distance: 29.7
click at [159, 184] on button "Generate" at bounding box center [136, 187] width 60 height 13
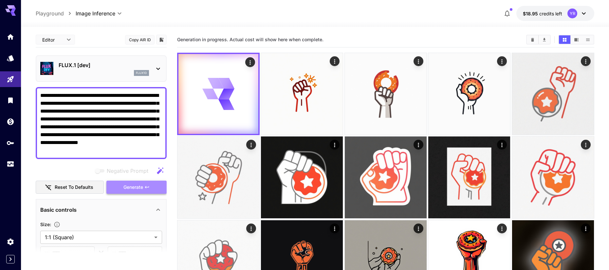
drag, startPoint x: 155, startPoint y: 187, endPoint x: 164, endPoint y: 128, distance: 60.0
click at [155, 187] on button "Generate" at bounding box center [136, 187] width 60 height 13
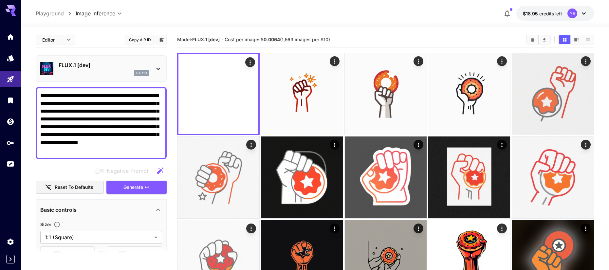
click at [86, 67] on p "FLUX.1 [dev]" at bounding box center [104, 65] width 90 height 8
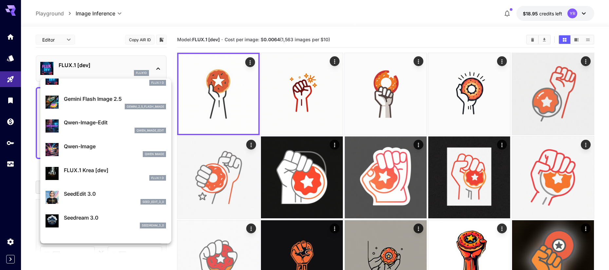
scroll to position [38, 0]
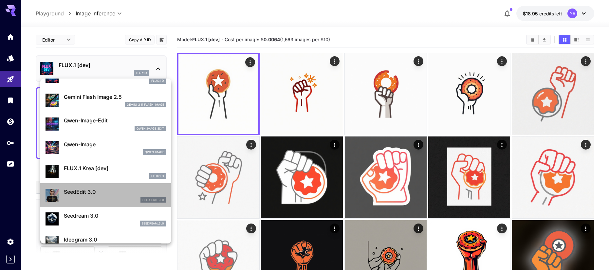
click at [101, 199] on div "seed_edit_3_0" at bounding box center [115, 200] width 102 height 6
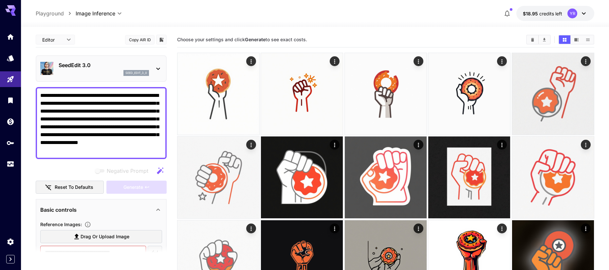
click at [75, 68] on p "SeedEdit 3.0" at bounding box center [104, 65] width 90 height 8
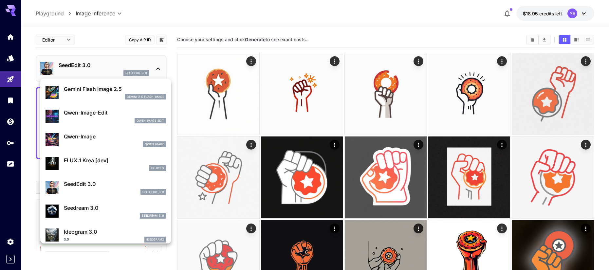
scroll to position [47, 0]
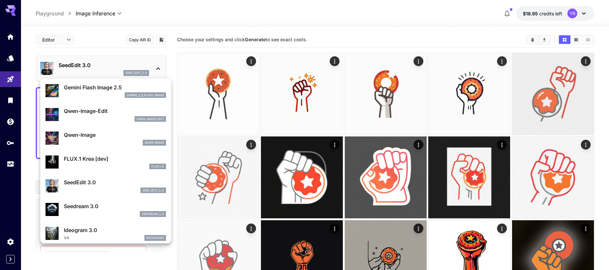
click at [92, 209] on p "Seedream 3.0" at bounding box center [115, 206] width 102 height 8
type input "***"
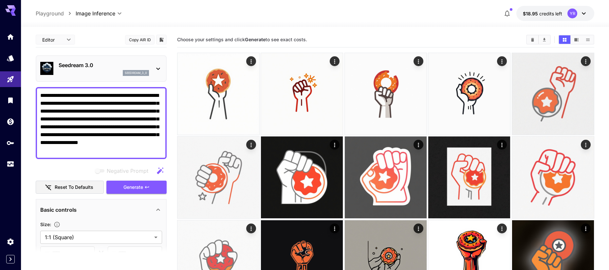
click at [138, 150] on textarea "**********" at bounding box center [101, 123] width 122 height 63
click at [104, 151] on textarea "**********" at bounding box center [101, 123] width 122 height 63
click at [110, 151] on textarea "**********" at bounding box center [101, 123] width 122 height 63
click at [108, 151] on textarea "**********" at bounding box center [101, 123] width 122 height 63
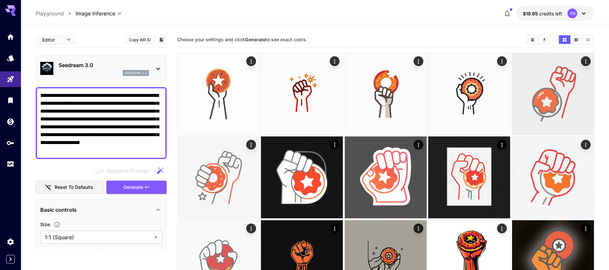
paste textarea "*****"
type textarea "**********"
drag, startPoint x: 132, startPoint y: 184, endPoint x: 141, endPoint y: 172, distance: 15.4
click at [132, 184] on span "Generate" at bounding box center [133, 187] width 20 height 8
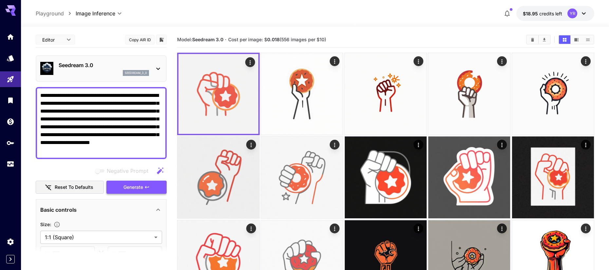
click at [160, 188] on button "Generate" at bounding box center [136, 187] width 60 height 13
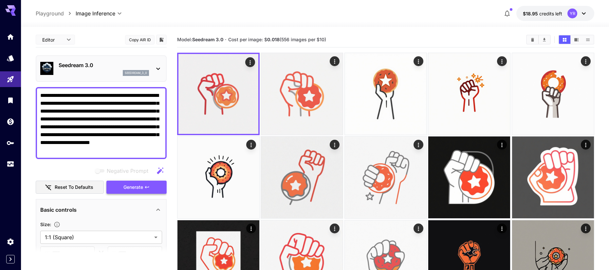
click at [142, 191] on span "Generate" at bounding box center [133, 187] width 20 height 8
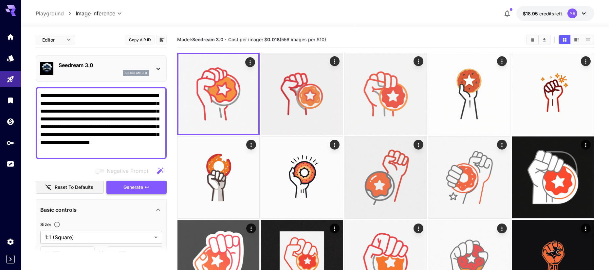
click at [156, 187] on button "Generate" at bounding box center [136, 187] width 60 height 13
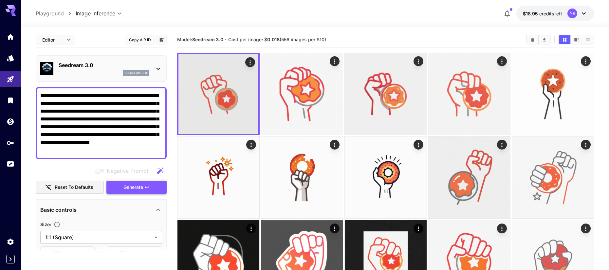
click at [160, 191] on button "Generate" at bounding box center [136, 187] width 60 height 13
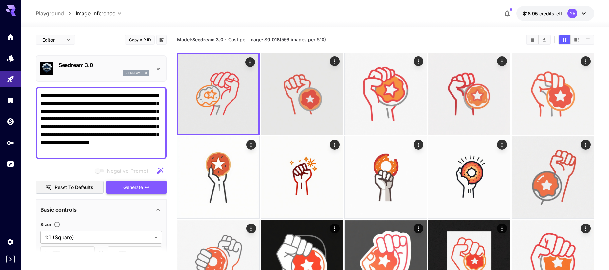
click at [159, 184] on button "Generate" at bounding box center [136, 187] width 60 height 13
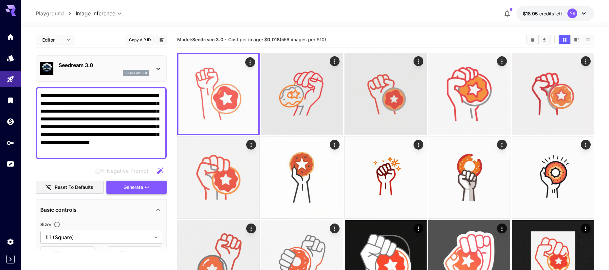
click at [160, 185] on button "Generate" at bounding box center [136, 187] width 60 height 13
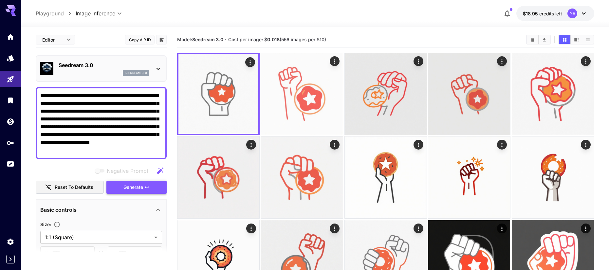
click at [141, 190] on span "Generate" at bounding box center [133, 187] width 20 height 8
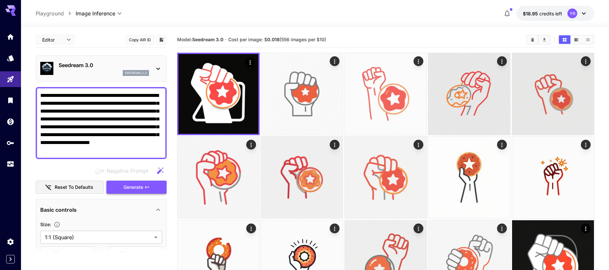
click at [158, 186] on button "Generate" at bounding box center [136, 187] width 60 height 13
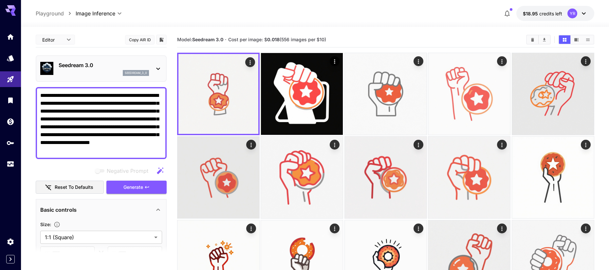
click at [130, 189] on span "Generate" at bounding box center [133, 187] width 20 height 8
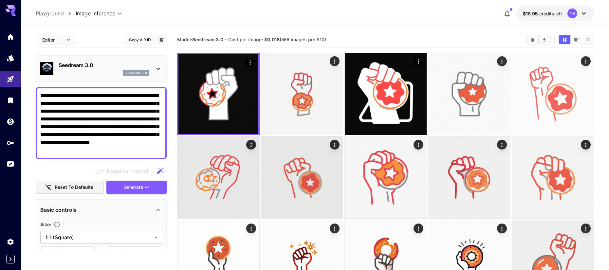
click at [144, 186] on icon "button" at bounding box center [146, 187] width 5 height 5
